Goal: Task Accomplishment & Management: Complete application form

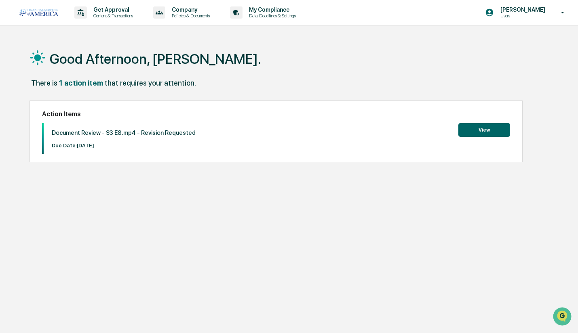
click at [463, 126] on button "View" at bounding box center [484, 130] width 52 height 14
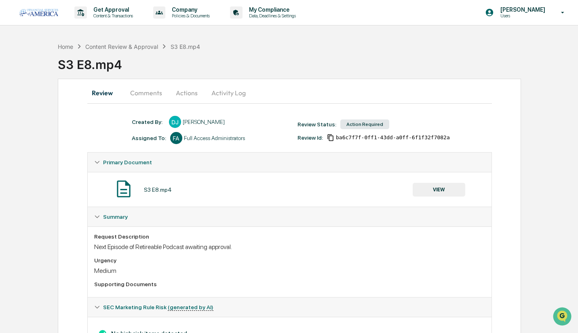
click at [185, 93] on button "Actions" at bounding box center [187, 92] width 36 height 19
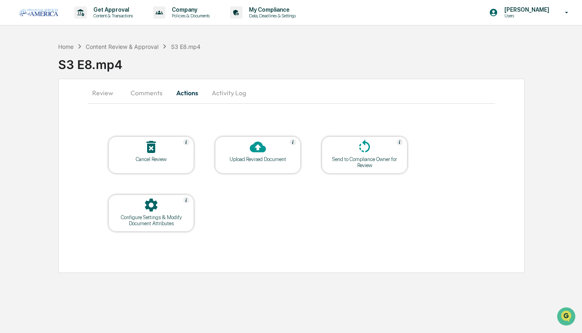
click at [256, 139] on icon at bounding box center [258, 147] width 16 height 16
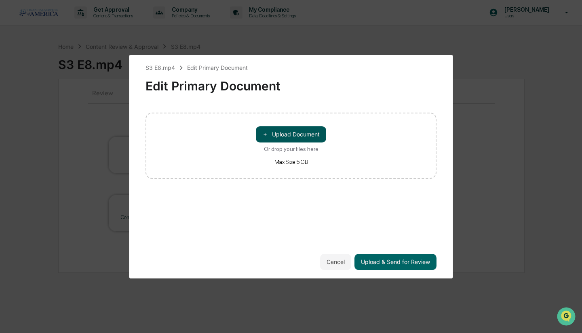
click at [276, 128] on button "＋ Upload Document" at bounding box center [291, 134] width 70 height 16
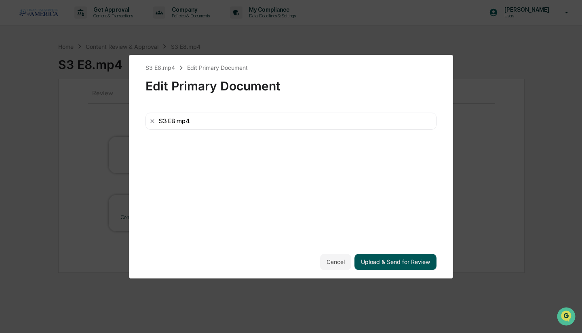
click at [402, 264] on button "Upload & Send for Review" at bounding box center [395, 262] width 82 height 16
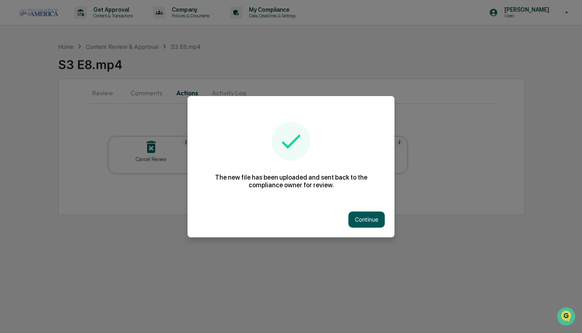
click at [358, 219] on button "Continue" at bounding box center [366, 220] width 36 height 16
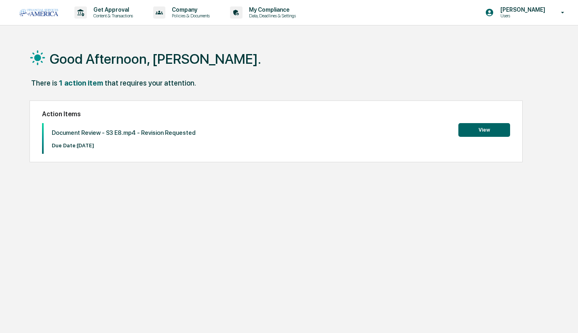
click at [482, 131] on button "View" at bounding box center [484, 130] width 52 height 14
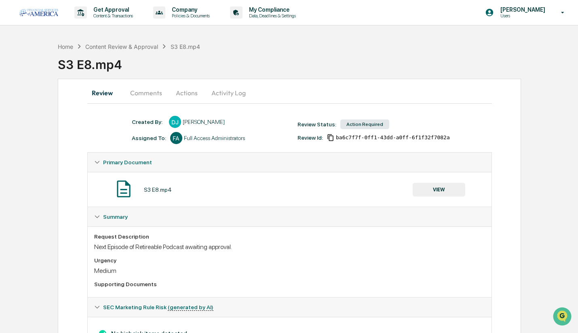
click at [440, 188] on button "VIEW" at bounding box center [439, 190] width 53 height 14
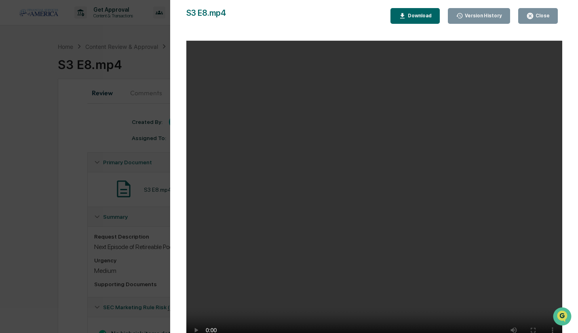
click at [529, 19] on icon "button" at bounding box center [530, 16] width 8 height 8
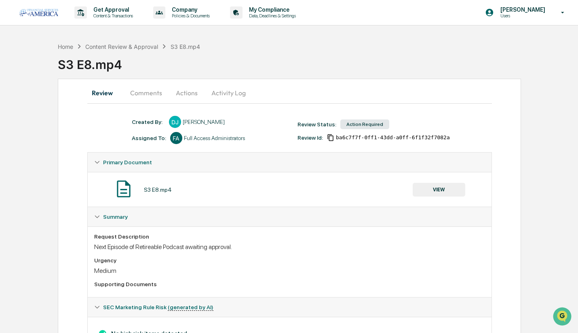
click at [191, 95] on button "Actions" at bounding box center [187, 92] width 36 height 19
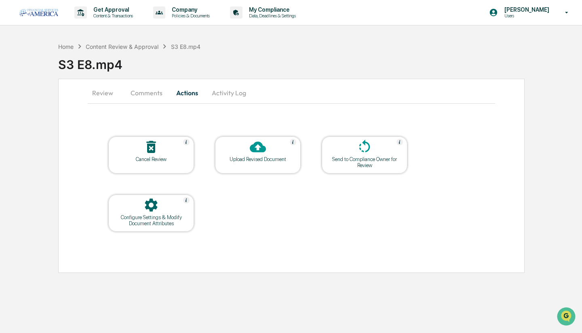
click at [250, 156] on div at bounding box center [257, 147] width 81 height 17
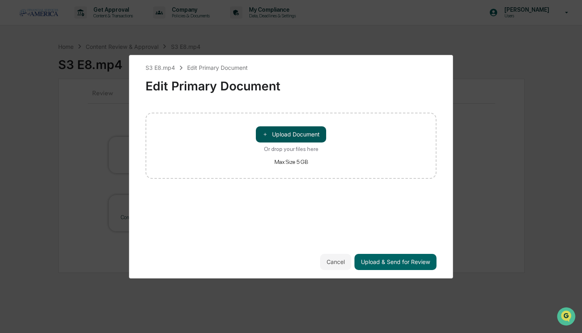
click at [301, 129] on button "＋ Upload Document" at bounding box center [291, 134] width 70 height 16
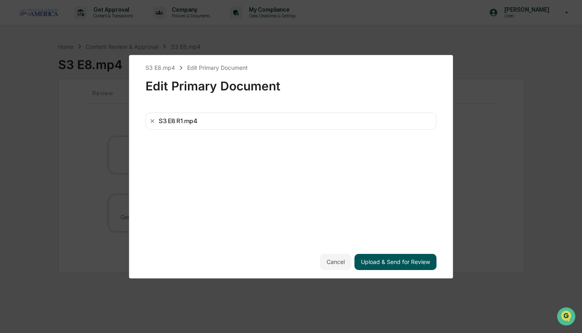
click at [384, 255] on button "Upload & Send for Review" at bounding box center [395, 262] width 82 height 16
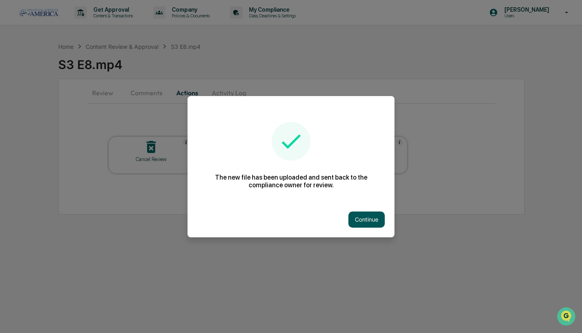
click at [365, 216] on button "Continue" at bounding box center [366, 220] width 36 height 16
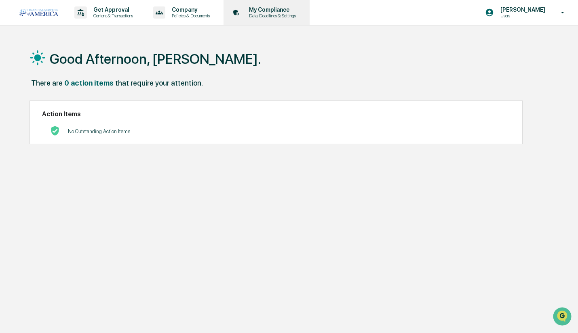
click at [244, 21] on div "My Compliance Data, Deadlines & Settings" at bounding box center [266, 12] width 78 height 25
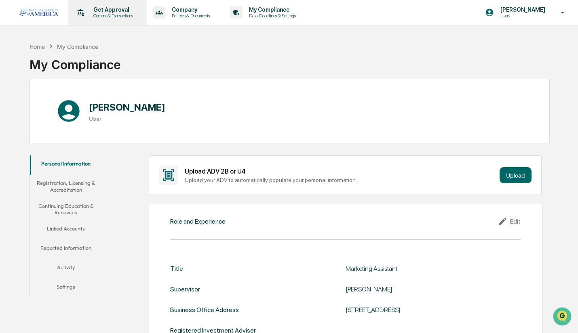
click at [128, 4] on div "Get Approval Content & Transactions" at bounding box center [106, 12] width 71 height 25
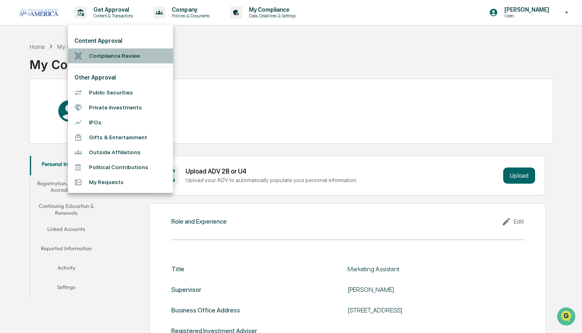
click at [164, 52] on li "Compliance Review" at bounding box center [120, 55] width 105 height 15
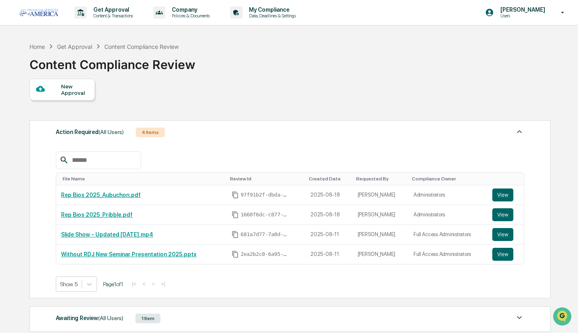
click at [84, 96] on div "New Approval" at bounding box center [74, 89] width 27 height 13
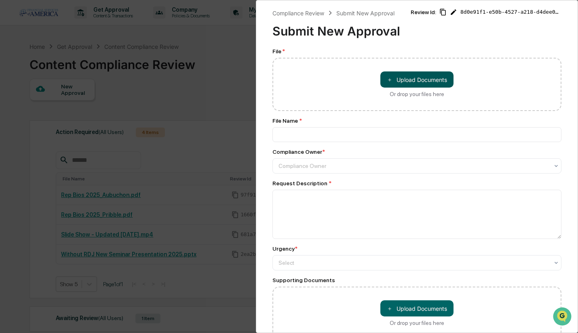
click at [403, 81] on button "＋ Upload Documents" at bounding box center [416, 80] width 73 height 16
click at [412, 77] on button "＋ Upload Documents" at bounding box center [416, 80] width 73 height 16
type input "**********"
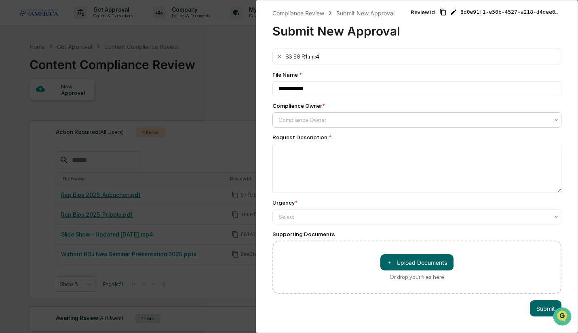
click at [390, 124] on div at bounding box center [413, 120] width 270 height 8
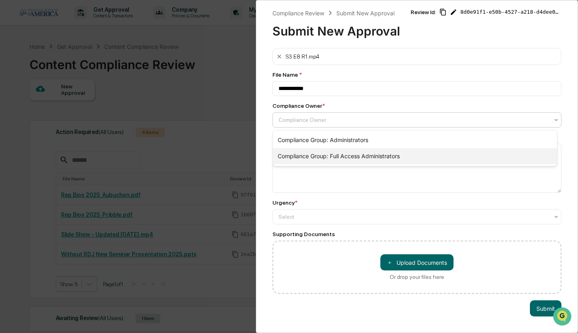
click at [382, 154] on div "Compliance Group: Full Access Administrators" at bounding box center [415, 156] width 284 height 16
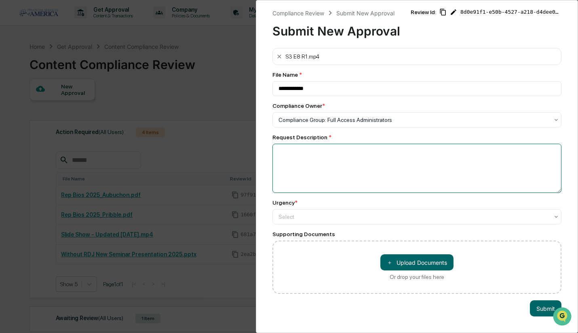
click at [373, 158] on textarea at bounding box center [416, 168] width 289 height 49
type textarea "**********"
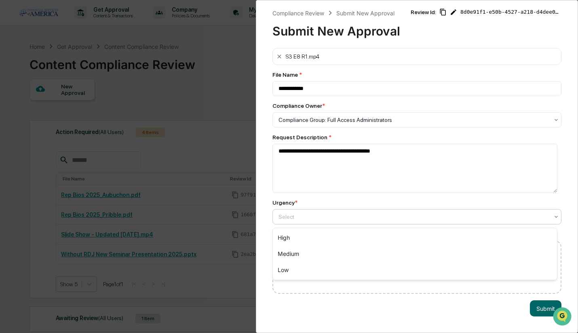
click at [353, 221] on div at bounding box center [413, 217] width 270 height 8
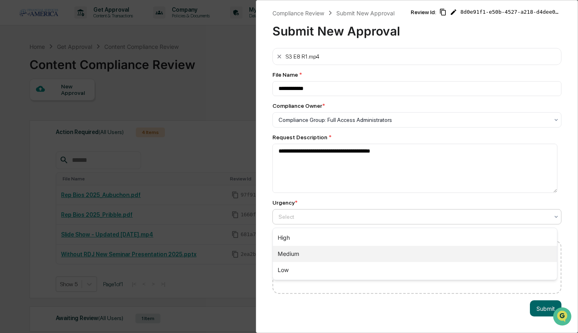
click at [333, 257] on div "Medium" at bounding box center [415, 254] width 284 height 16
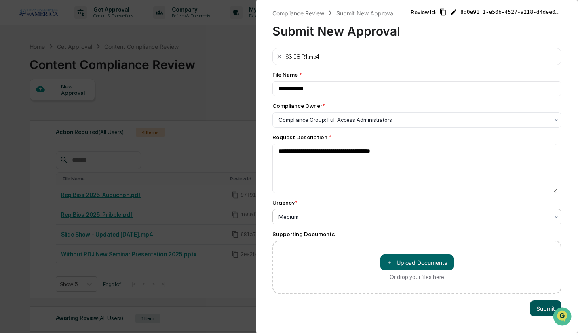
click at [537, 312] on button "Submit" at bounding box center [546, 309] width 32 height 16
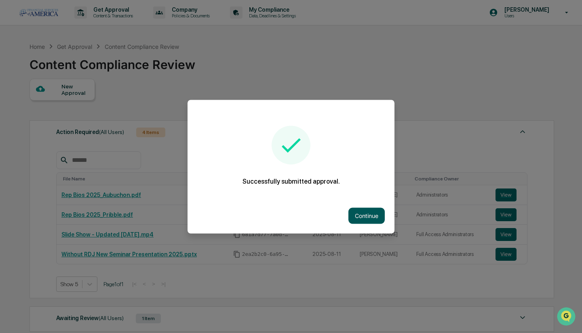
click at [350, 208] on button "Continue" at bounding box center [366, 216] width 36 height 16
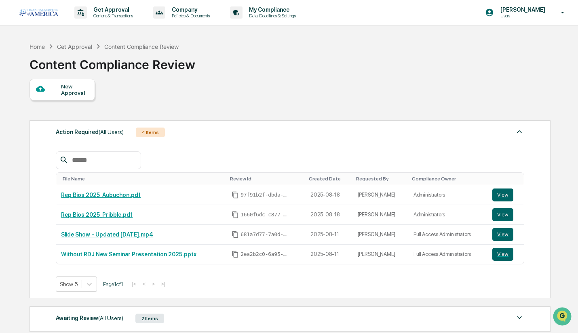
click at [38, 158] on div "Action Required (All Users) 4 Items File Name Review Id Created Date Requested …" at bounding box center [290, 209] width 521 height 178
